Goal: Complete application form: Complete application form

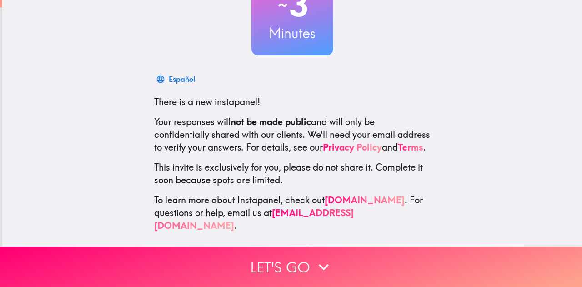
scroll to position [91, 0]
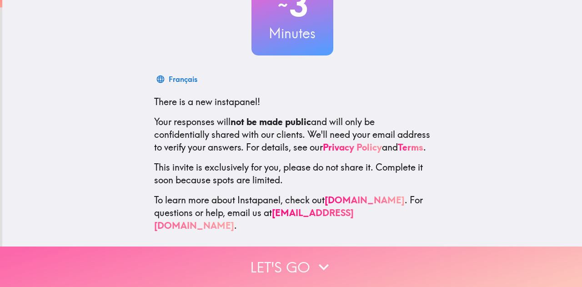
click at [330, 248] on button "Let's go" at bounding box center [291, 267] width 582 height 40
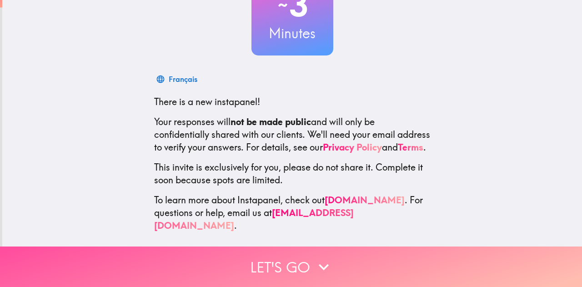
scroll to position [0, 0]
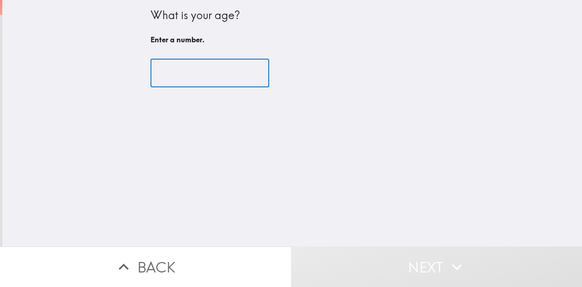
click at [187, 71] on input "number" at bounding box center [210, 73] width 119 height 28
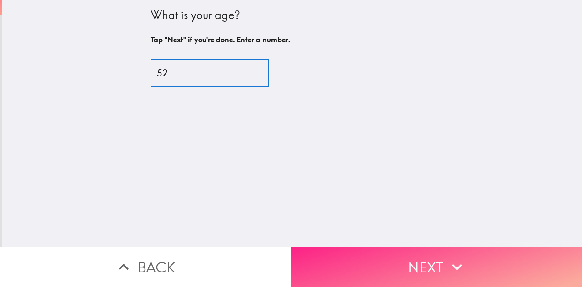
type input "52"
click at [406, 248] on button "Next" at bounding box center [436, 267] width 291 height 40
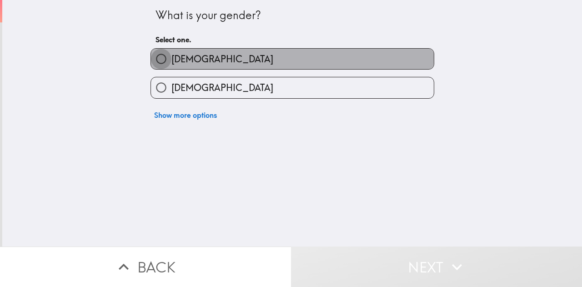
click at [155, 57] on input "[DEMOGRAPHIC_DATA]" at bounding box center [161, 59] width 20 height 20
radio input "true"
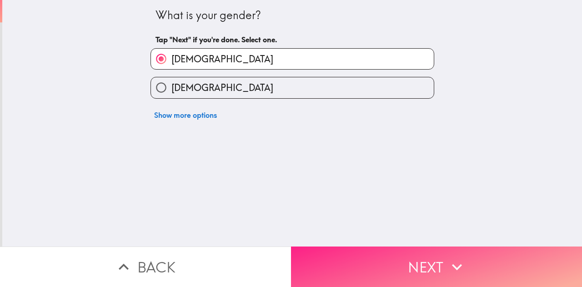
click at [413, 263] on button "Next" at bounding box center [436, 267] width 291 height 40
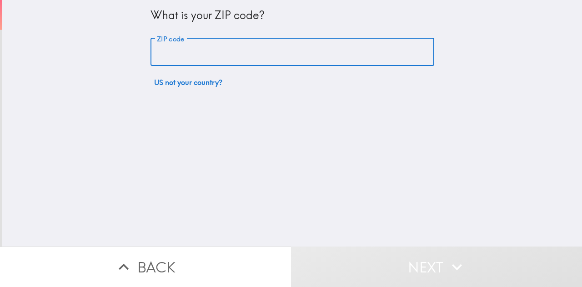
click at [195, 53] on input "ZIP code" at bounding box center [293, 52] width 284 height 28
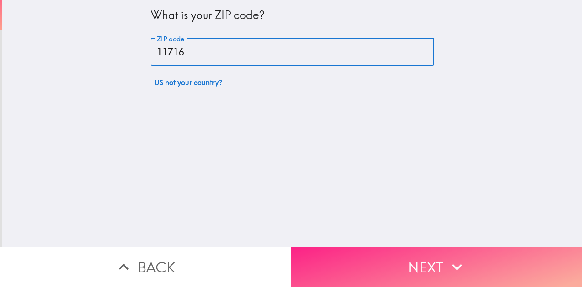
type input "11716"
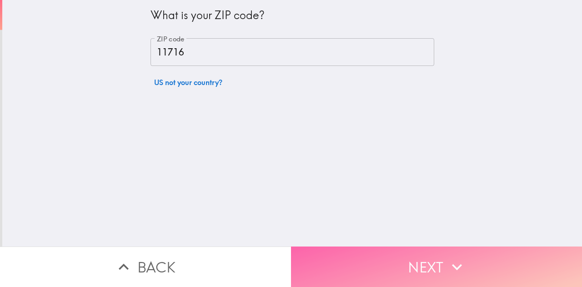
click at [382, 252] on button "Next" at bounding box center [436, 267] width 291 height 40
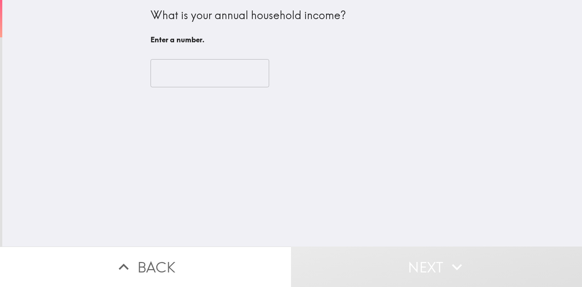
click at [183, 71] on input "number" at bounding box center [210, 73] width 119 height 28
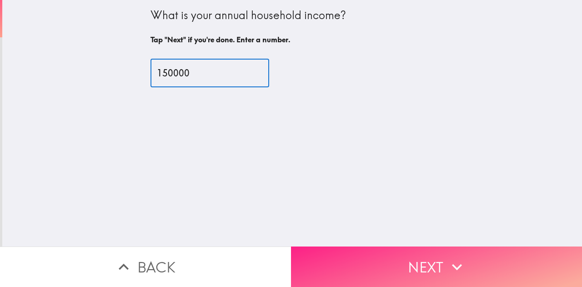
type input "150000"
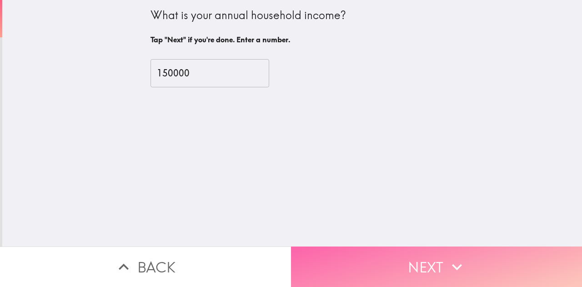
click at [408, 254] on button "Next" at bounding box center [436, 267] width 291 height 40
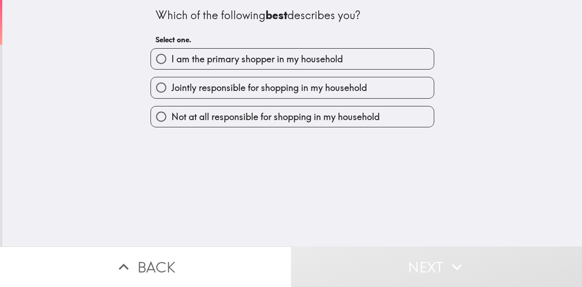
click at [151, 85] on input "Jointly responsible for shopping in my household" at bounding box center [161, 87] width 20 height 20
radio input "true"
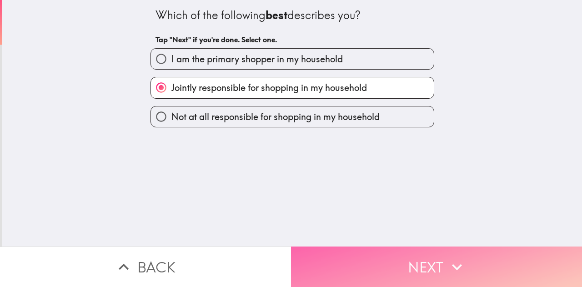
click at [424, 258] on button "Next" at bounding box center [436, 267] width 291 height 40
